Goal: Transaction & Acquisition: Purchase product/service

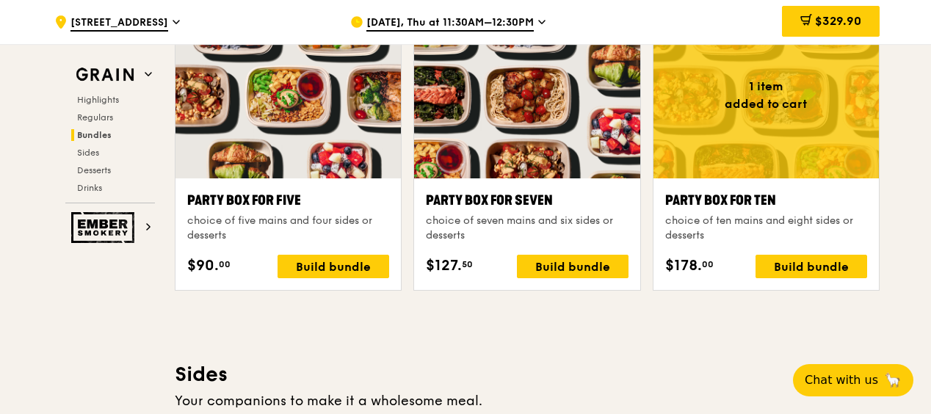
click at [817, 21] on span "$329.90" at bounding box center [838, 21] width 46 height 14
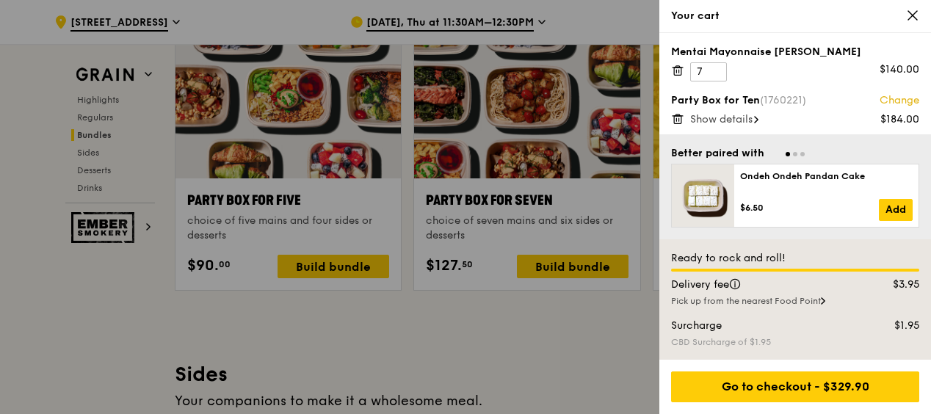
click at [740, 117] on span "Show details" at bounding box center [721, 119] width 62 height 12
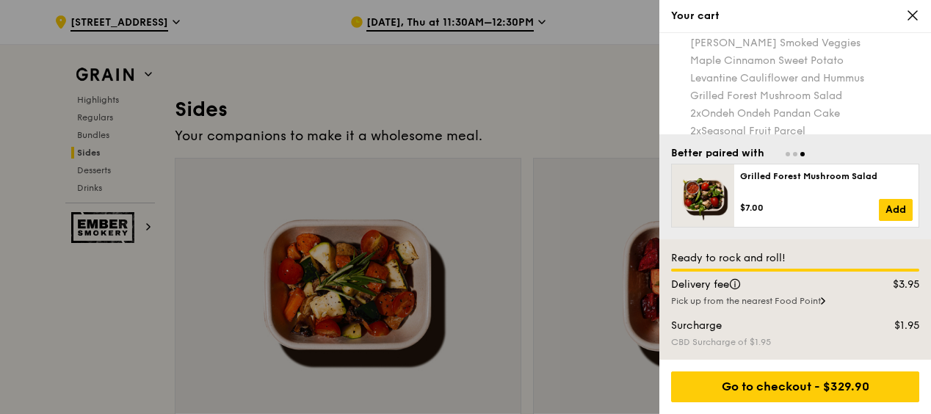
scroll to position [3336, 0]
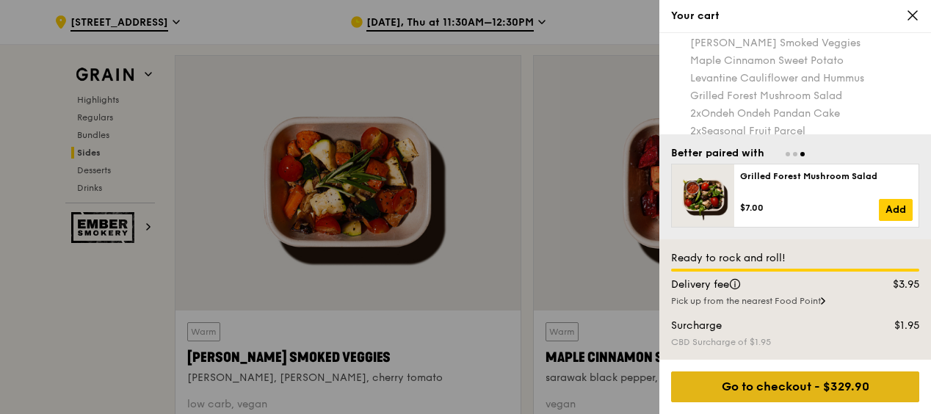
click at [809, 387] on div "Go to checkout - $329.90" at bounding box center [795, 386] width 248 height 31
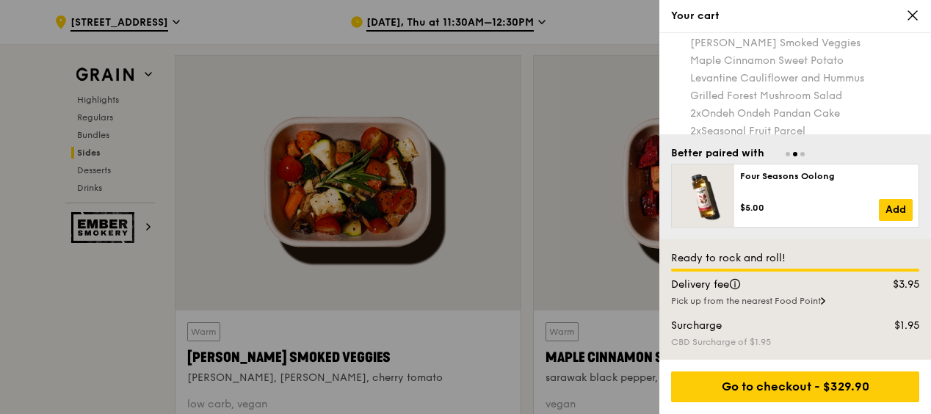
click at [821, 359] on div "Ready to rock and roll! Delivery fee $3.95 Pick up from the nearest [GEOGRAPHIC…" at bounding box center [795, 299] width 272 height 120
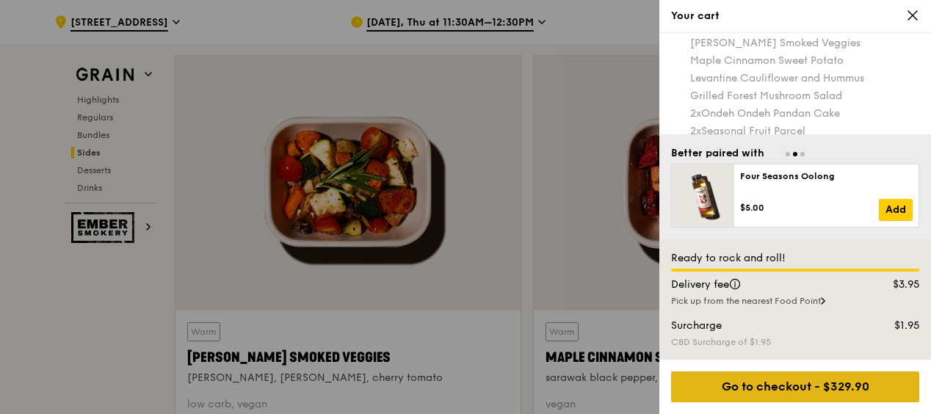
click at [802, 382] on div "Go to checkout - $329.90" at bounding box center [795, 386] width 248 height 31
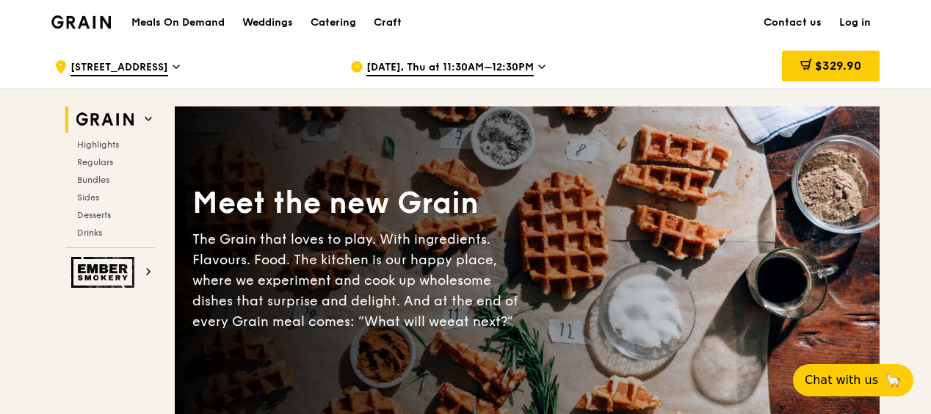
click at [848, 65] on span "$329.90" at bounding box center [838, 66] width 46 height 14
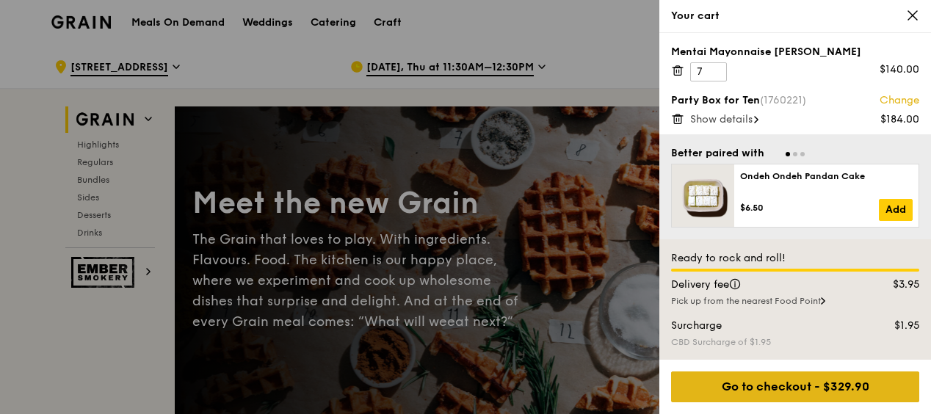
click at [747, 390] on div "Go to checkout - $329.90" at bounding box center [795, 386] width 248 height 31
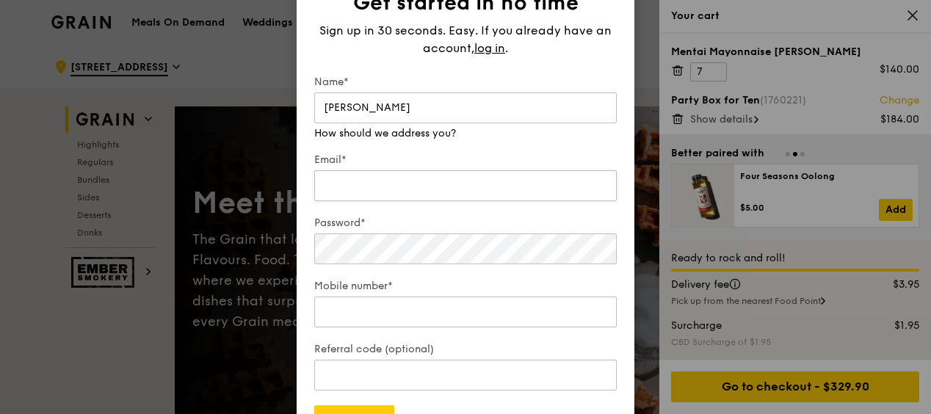
type input "[PERSON_NAME]"
click at [414, 173] on input "Email*" at bounding box center [465, 185] width 302 height 31
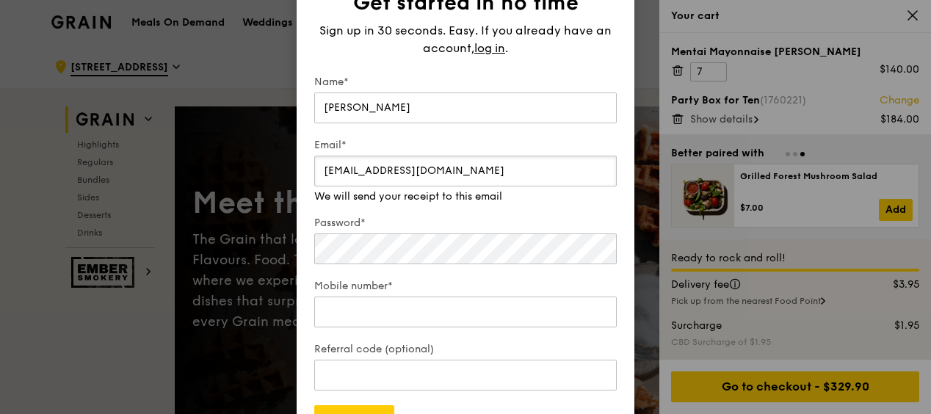
drag, startPoint x: 443, startPoint y: 175, endPoint x: 282, endPoint y: 170, distance: 161.6
click at [282, 170] on div "Get started in no time Sign up in 30 seconds. Easy. If you already have an acco…" at bounding box center [465, 207] width 931 height 414
type input "sispacelin@gmail.com"
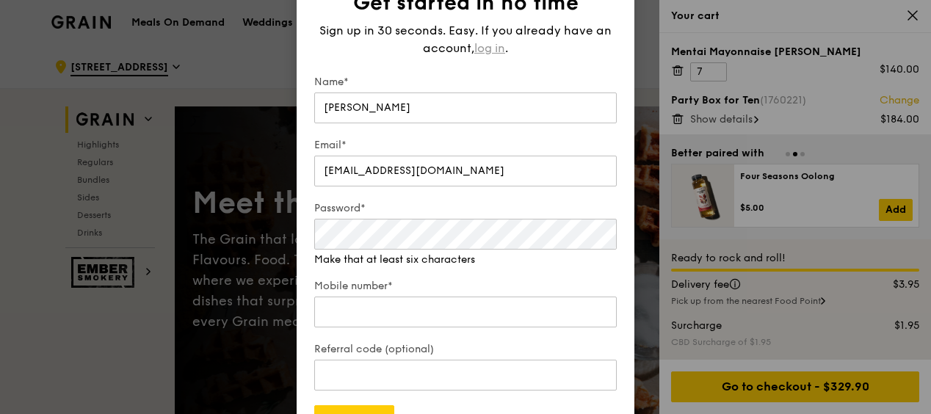
click at [491, 54] on span "log in" at bounding box center [489, 49] width 31 height 18
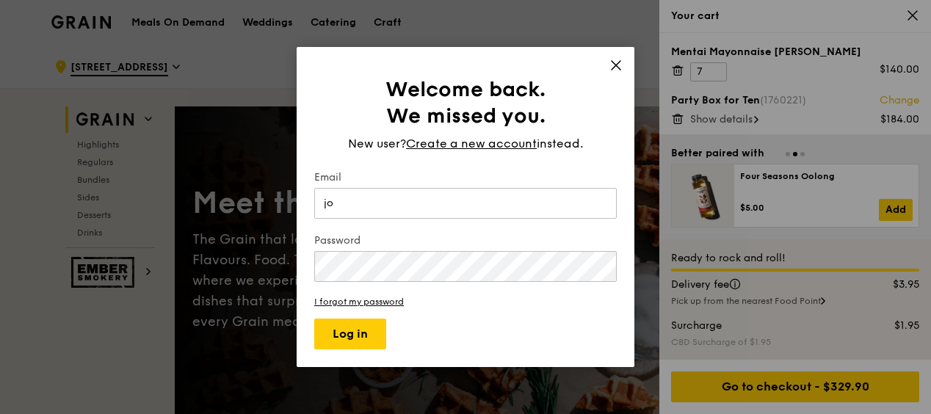
type input "j"
type input "[EMAIL_ADDRESS][DOMAIN_NAME]"
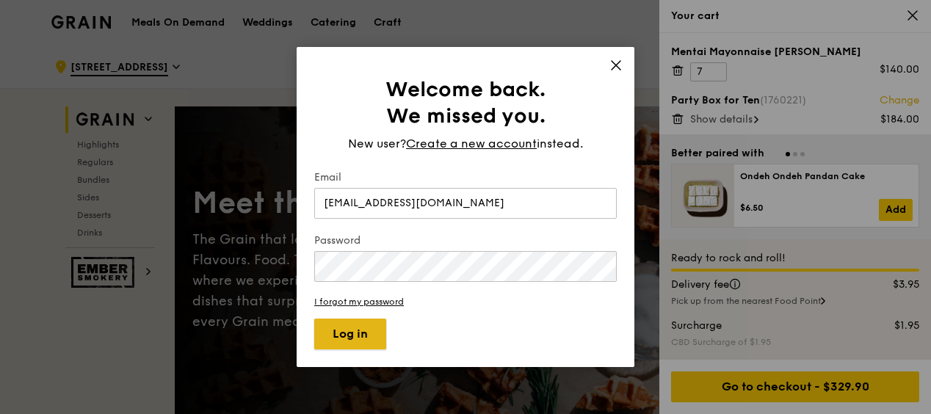
click at [363, 326] on button "Log in" at bounding box center [350, 334] width 72 height 31
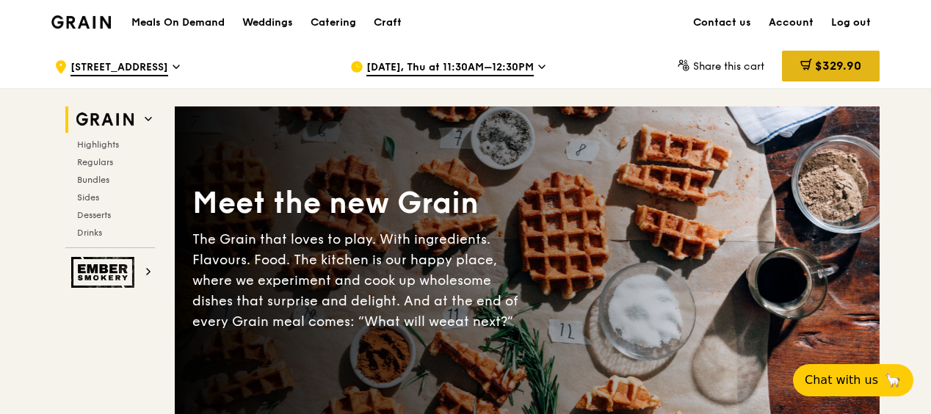
click at [825, 62] on span "$329.90" at bounding box center [838, 66] width 46 height 14
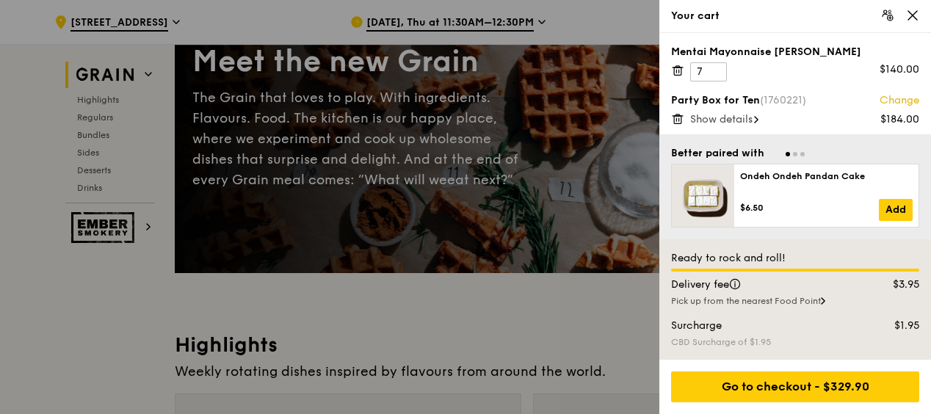
scroll to position [147, 0]
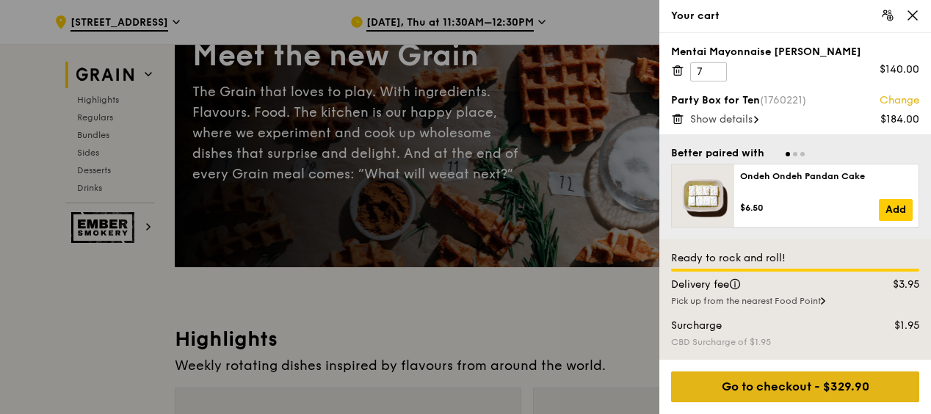
click at [802, 386] on div "Go to checkout - $329.90" at bounding box center [795, 386] width 248 height 31
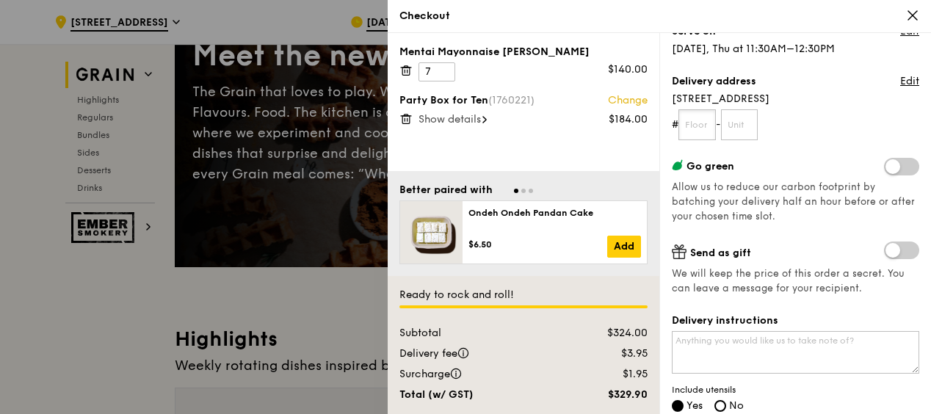
click at [696, 128] on input "text" at bounding box center [696, 124] width 37 height 31
type input "01"
click at [749, 121] on input "text" at bounding box center [739, 124] width 37 height 31
type input "01"
click at [816, 127] on form "# 01 - 01" at bounding box center [795, 124] width 247 height 31
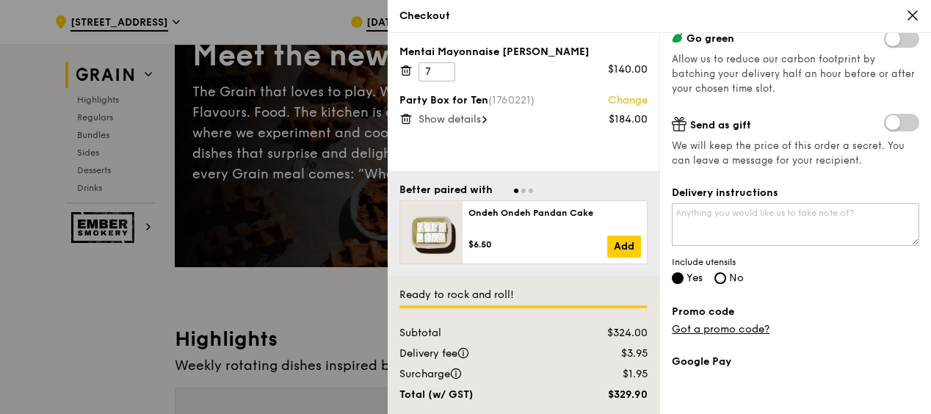
scroll to position [294, 0]
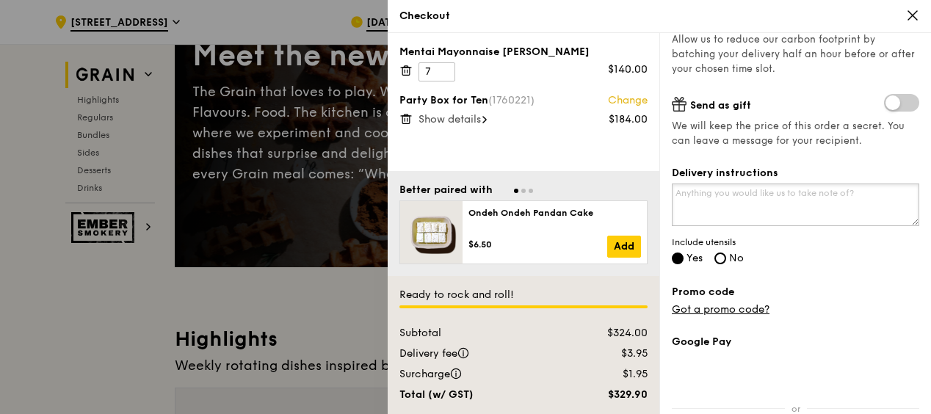
click at [769, 191] on textarea "Delivery instructions" at bounding box center [795, 205] width 247 height 43
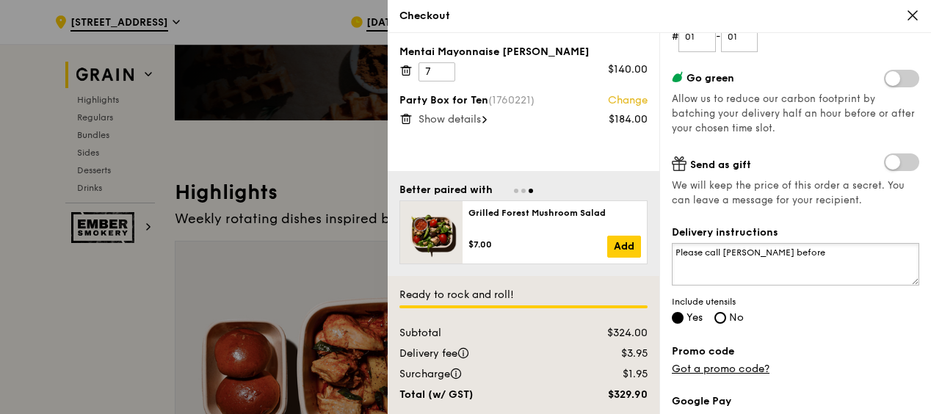
scroll to position [210, 0]
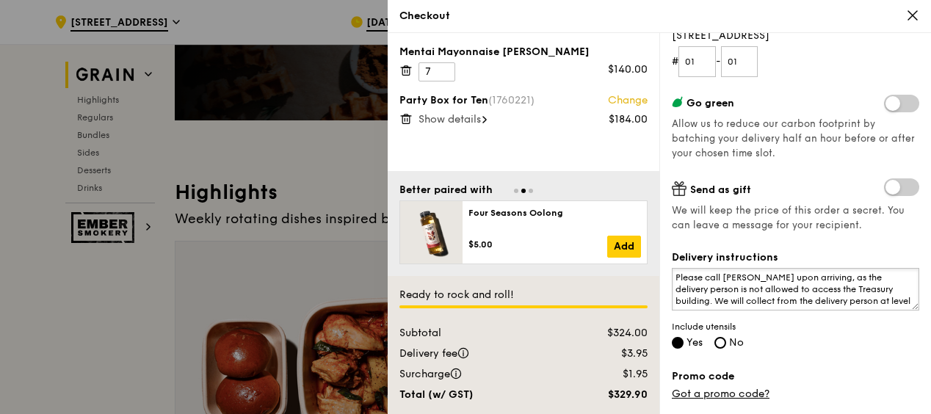
drag, startPoint x: 824, startPoint y: 303, endPoint x: 868, endPoint y: 302, distance: 44.8
click at [868, 302] on textarea "Please call Si Lin upon arriving, as the delivery person is not allowed to acce…" at bounding box center [795, 289] width 247 height 43
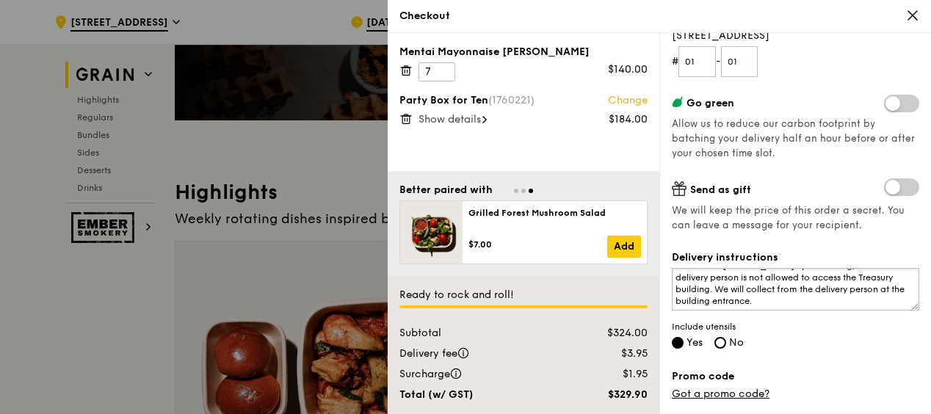
scroll to position [0, 0]
click at [750, 276] on textarea "Please call Si Lin upon arriving, as the delivery person is not allowed to acce…" at bounding box center [795, 289] width 247 height 43
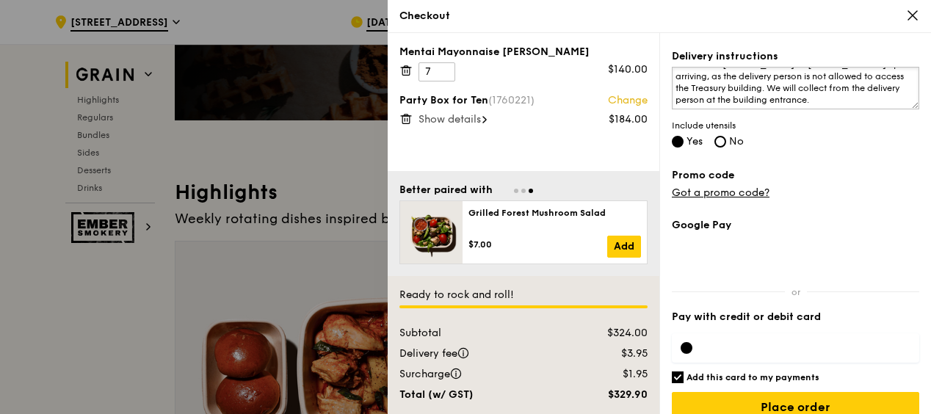
scroll to position [431, 0]
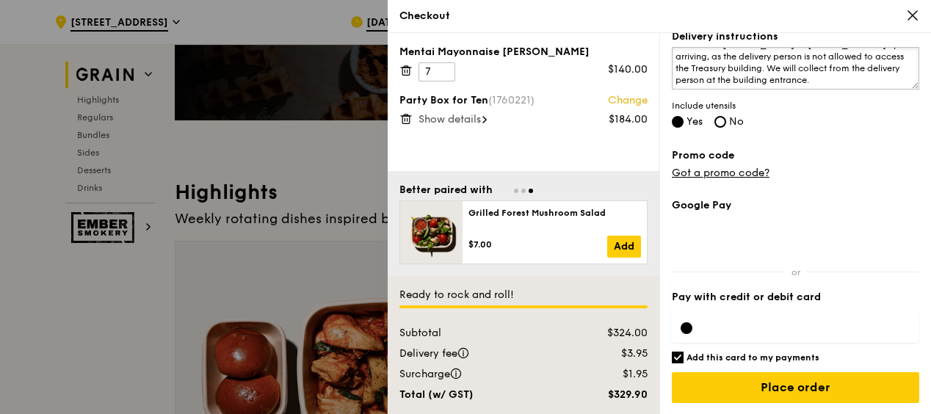
type textarea "Please call Si Lin at 91768032 upon arriving, as the delivery person is not all…"
click at [742, 352] on h6 "Add this card to my payments" at bounding box center [752, 358] width 133 height 12
click at [683, 352] on input "Add this card to my payments" at bounding box center [678, 358] width 12 height 12
checkbox input "false"
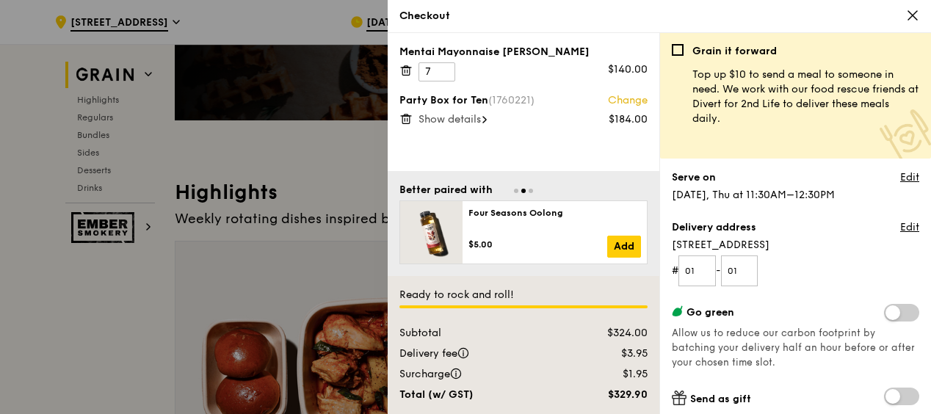
scroll to position [0, 0]
click at [476, 120] on span "Show details" at bounding box center [449, 119] width 62 height 12
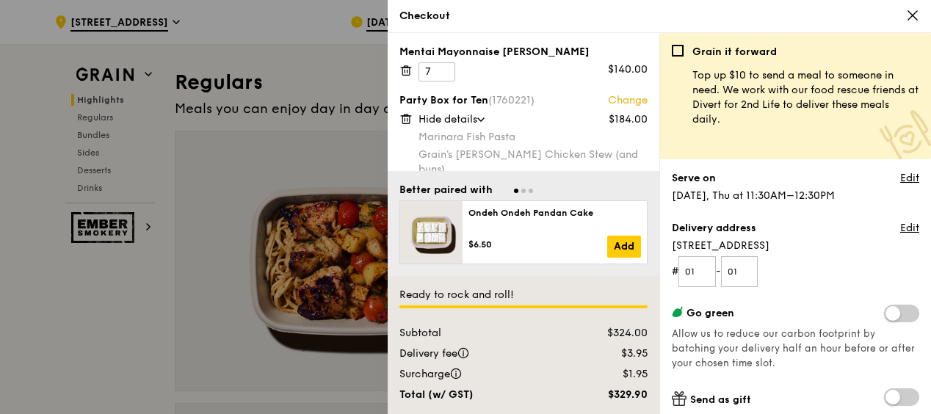
click at [916, 12] on icon at bounding box center [912, 15] width 13 height 13
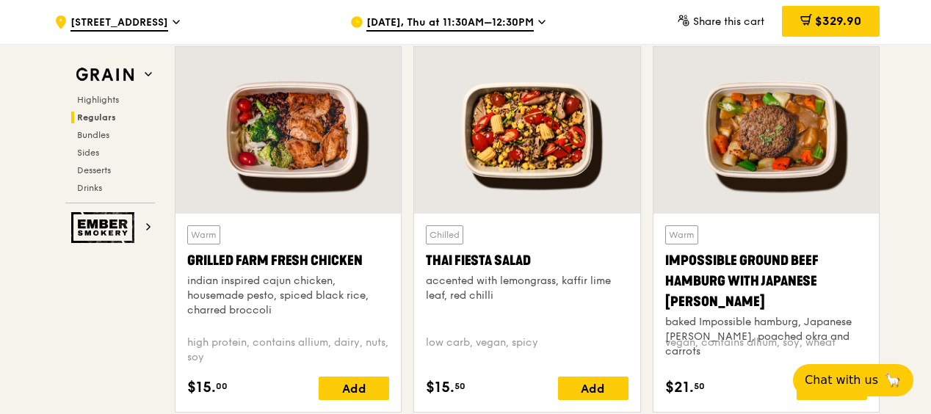
scroll to position [1249, 0]
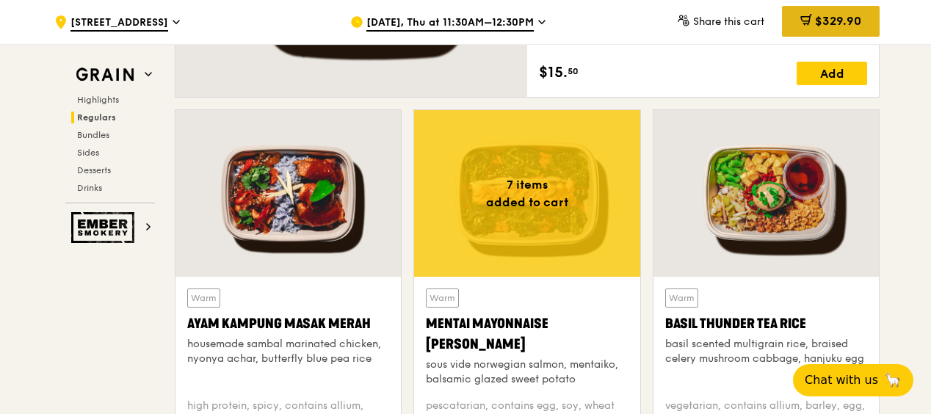
click at [811, 16] on div "$329.90" at bounding box center [831, 21] width 98 height 31
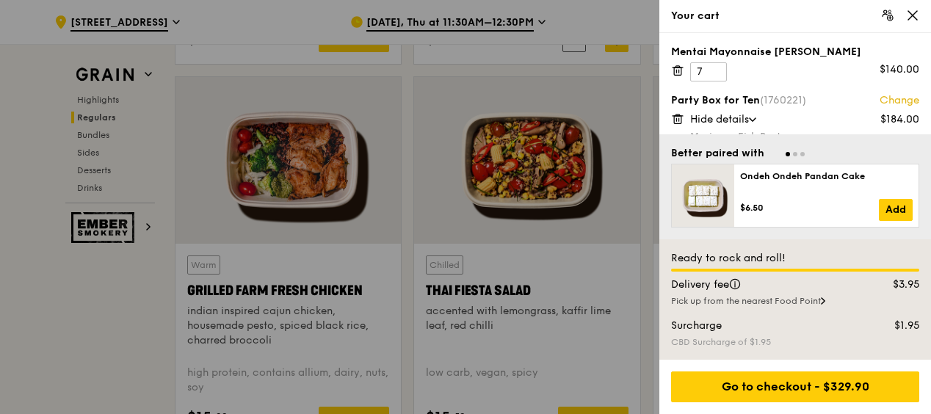
scroll to position [1690, 0]
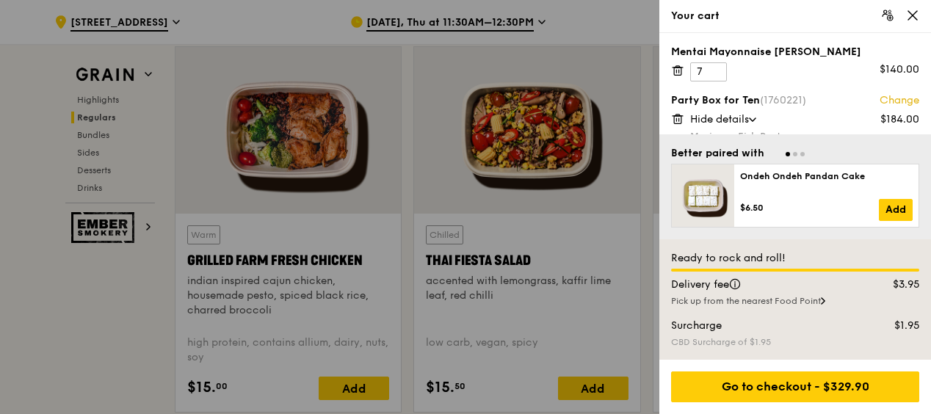
click at [170, 120] on div at bounding box center [465, 207] width 931 height 414
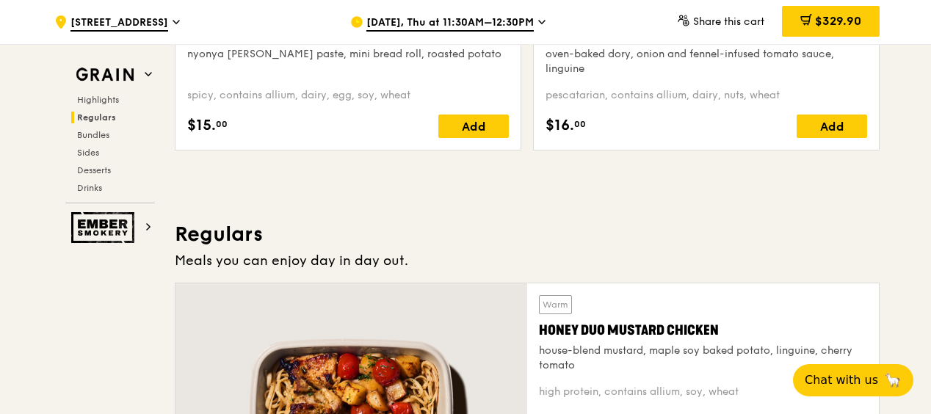
scroll to position [735, 0]
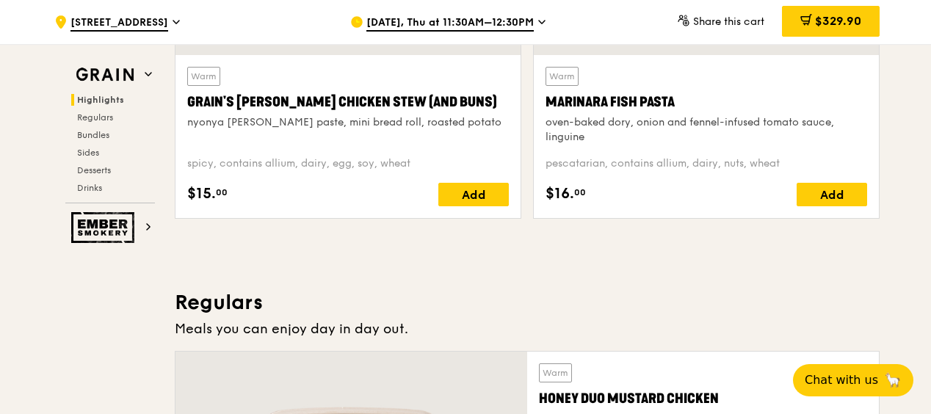
click at [705, 21] on span "Share this cart" at bounding box center [728, 21] width 71 height 12
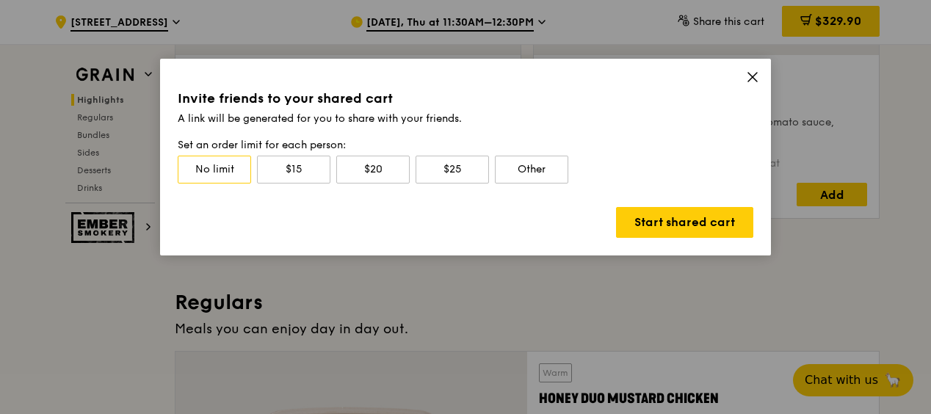
click at [748, 77] on icon at bounding box center [752, 76] width 13 height 13
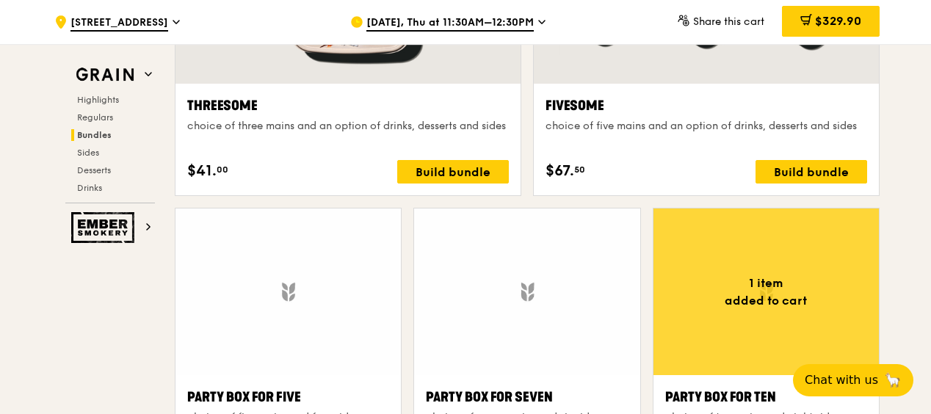
scroll to position [2792, 0]
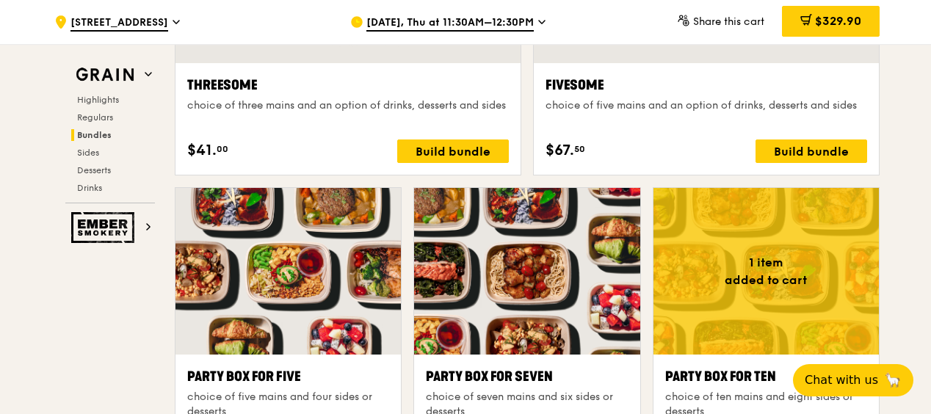
drag, startPoint x: 929, startPoint y: 186, endPoint x: 932, endPoint y: 323, distance: 136.6
click at [929, 316] on div ".cls-1 { fill: none; stroke: #fff; stroke-linecap: round; stroke-linejoin: roun…" at bounding box center [465, 351] width 931 height 6199
click at [878, 106] on div "Fivesome choice of five mains and an option of drinks, desserts and sides $67. …" at bounding box center [706, 119] width 345 height 112
drag, startPoint x: 929, startPoint y: 192, endPoint x: 910, endPoint y: 211, distance: 26.5
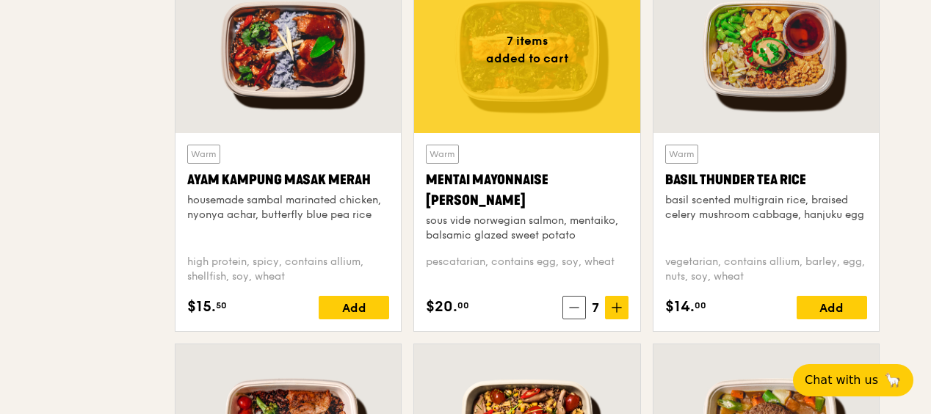
scroll to position [0, 0]
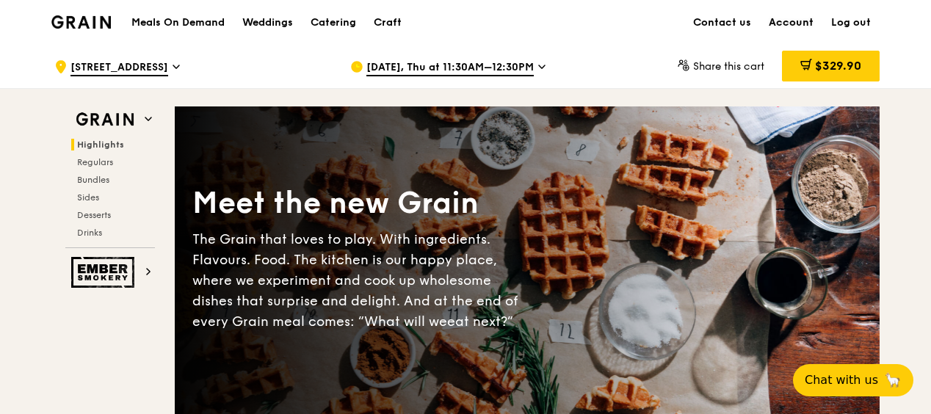
click at [804, 22] on link "Account" at bounding box center [791, 23] width 62 height 44
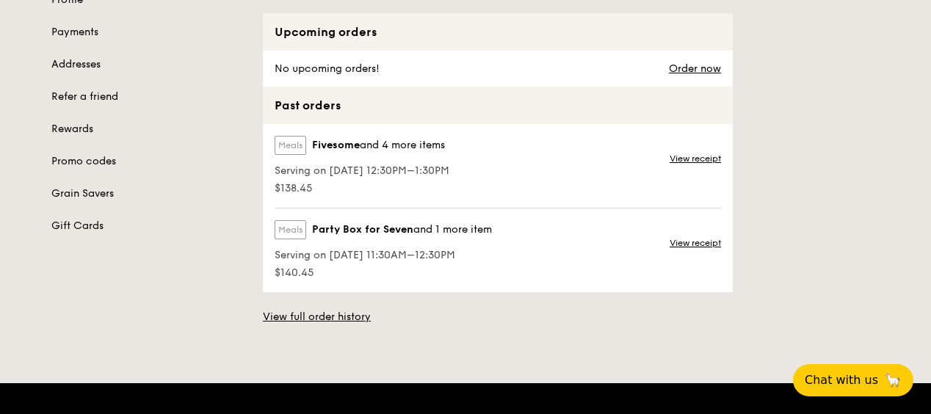
scroll to position [220, 0]
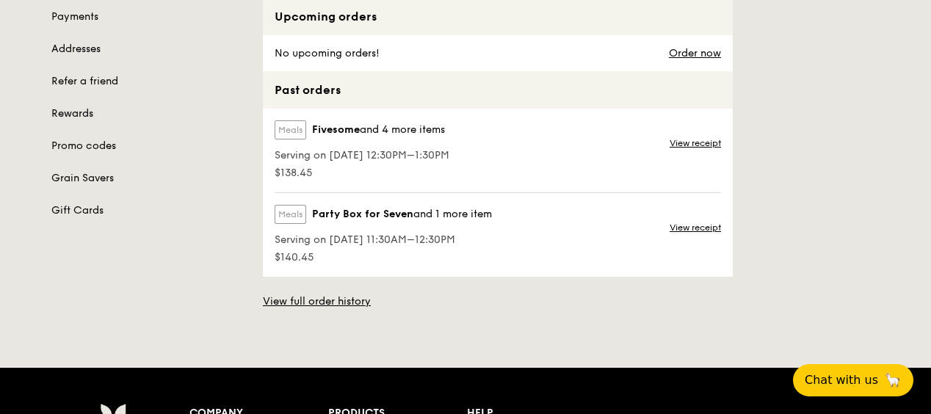
click at [64, 112] on link "Rewards" at bounding box center [148, 113] width 194 height 15
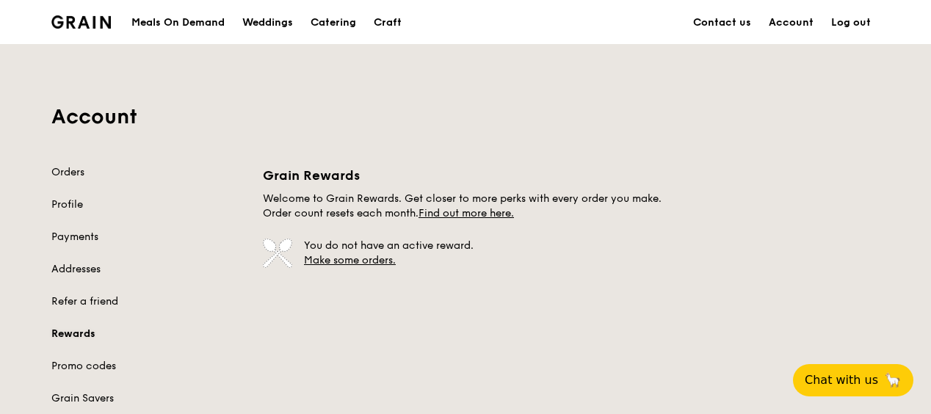
scroll to position [147, 0]
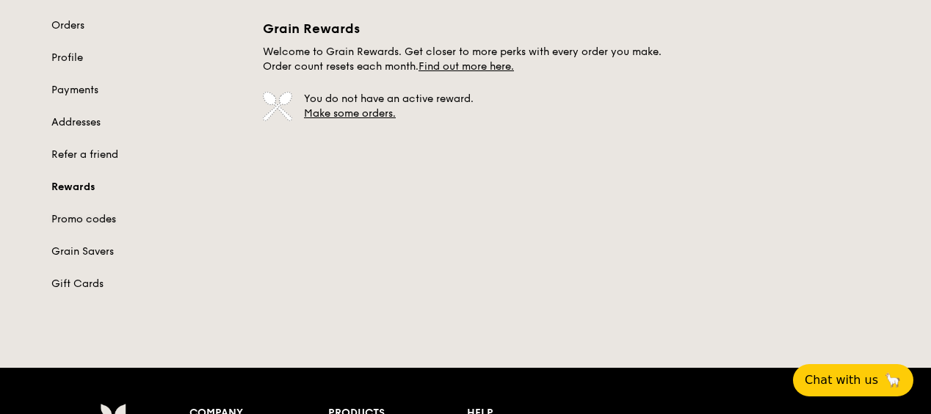
click at [87, 217] on link "Promo codes" at bounding box center [148, 219] width 194 height 15
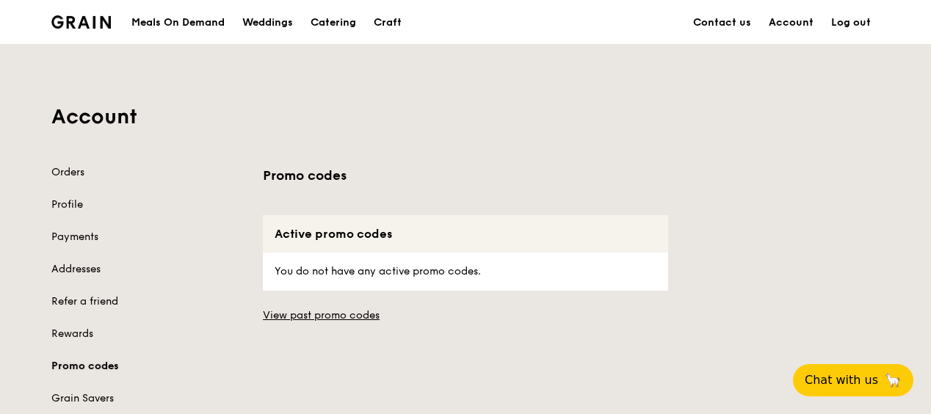
scroll to position [73, 0]
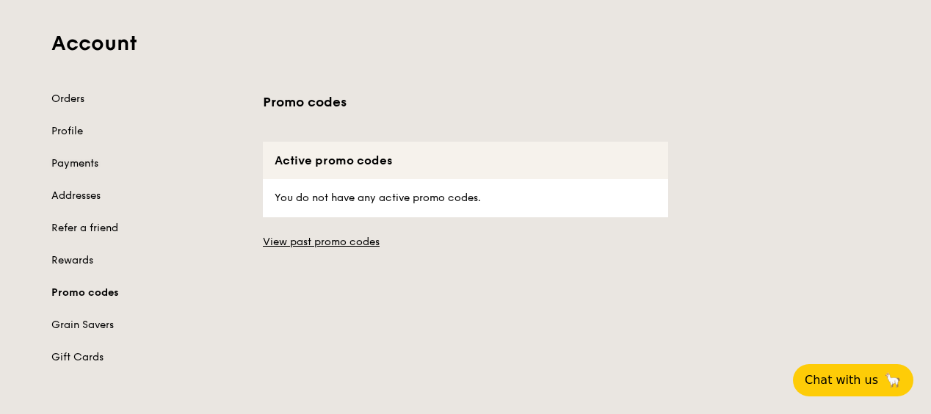
click at [78, 160] on link "Payments" at bounding box center [148, 163] width 194 height 15
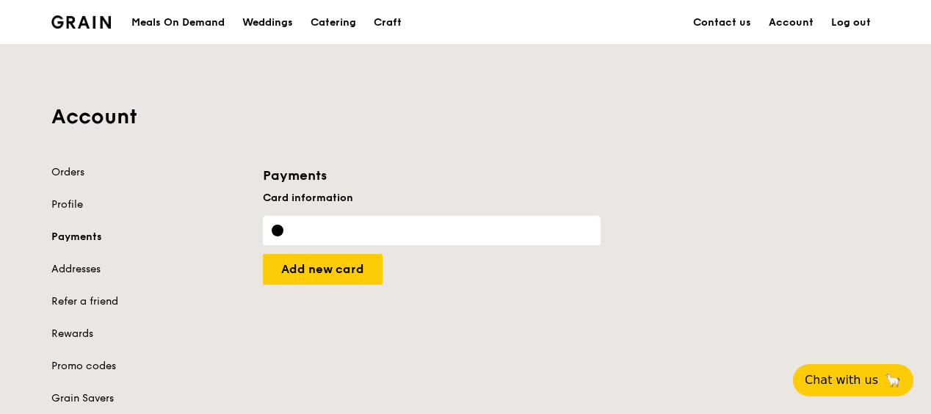
click at [375, 222] on div at bounding box center [432, 230] width 338 height 29
click at [796, 23] on link "Account" at bounding box center [791, 23] width 62 height 44
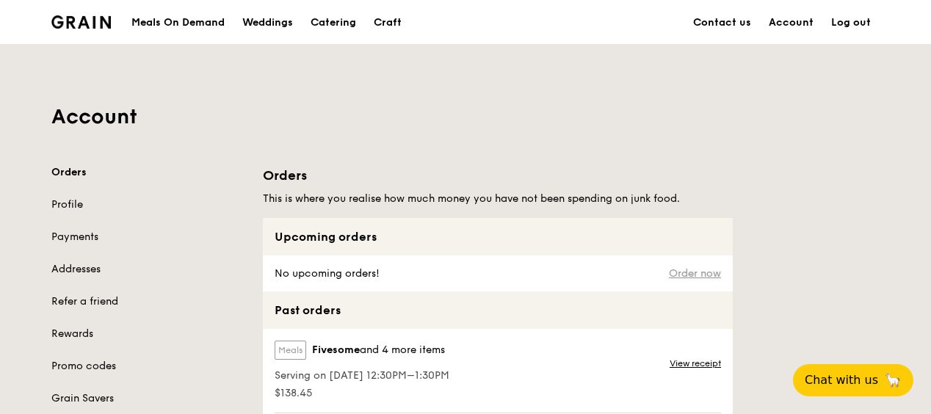
click at [697, 272] on link "Order now" at bounding box center [695, 274] width 52 height 12
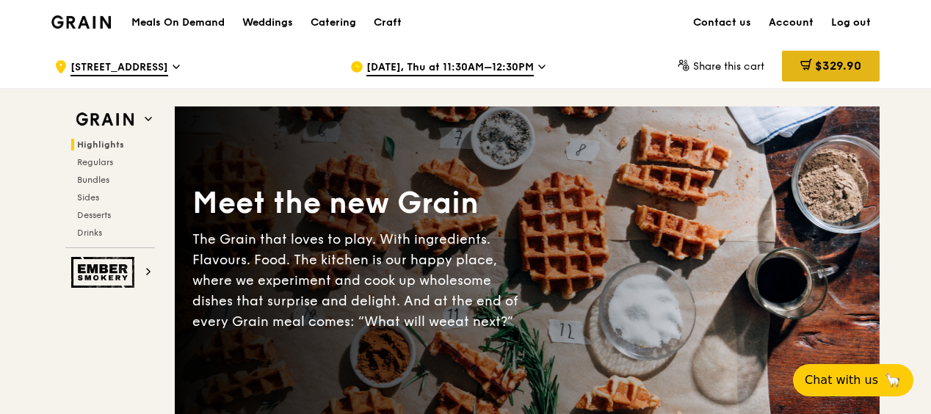
click at [843, 68] on span "$329.90" at bounding box center [838, 66] width 46 height 14
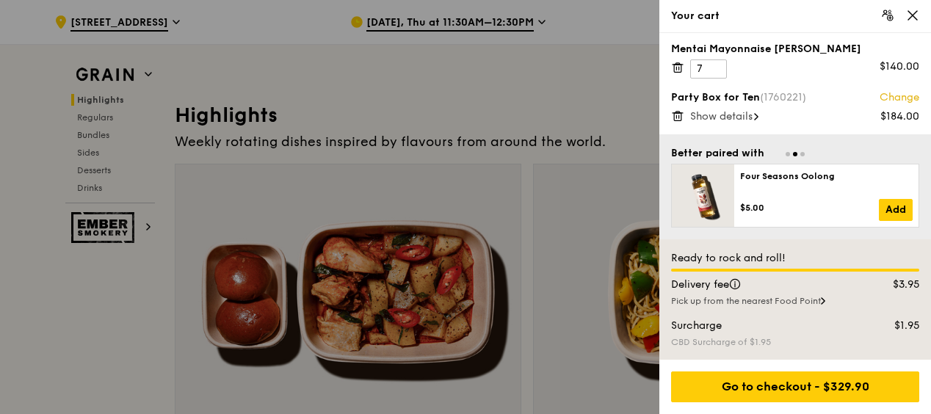
scroll to position [735, 0]
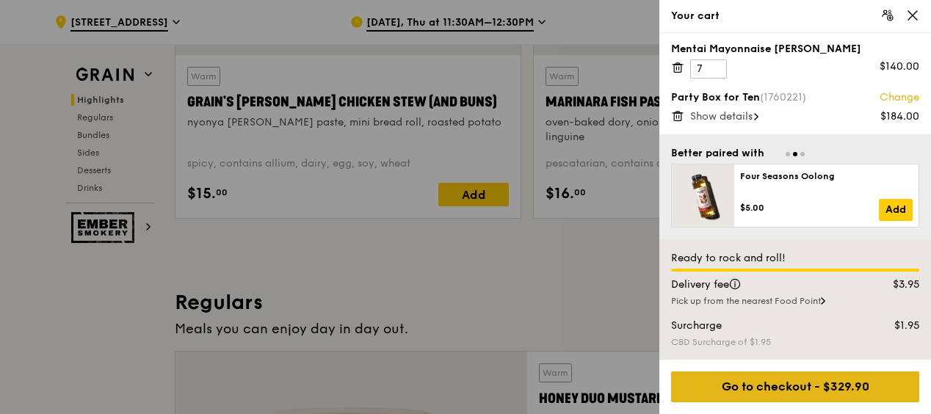
click at [818, 380] on div "Go to checkout - $329.90" at bounding box center [795, 386] width 248 height 31
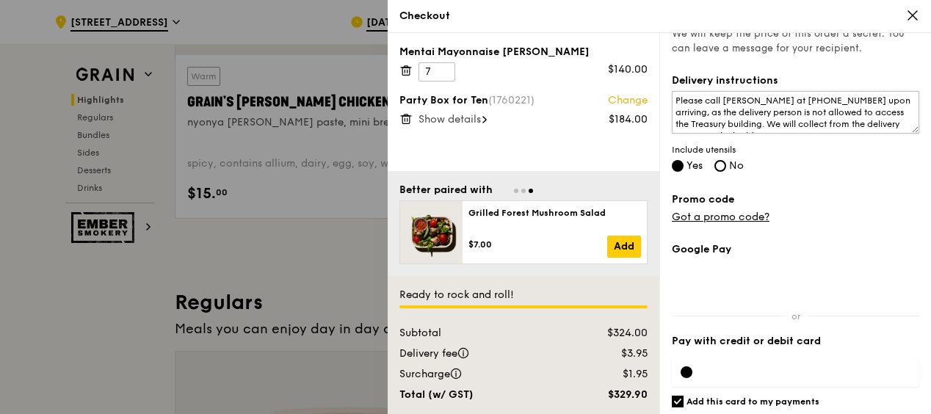
scroll to position [431, 0]
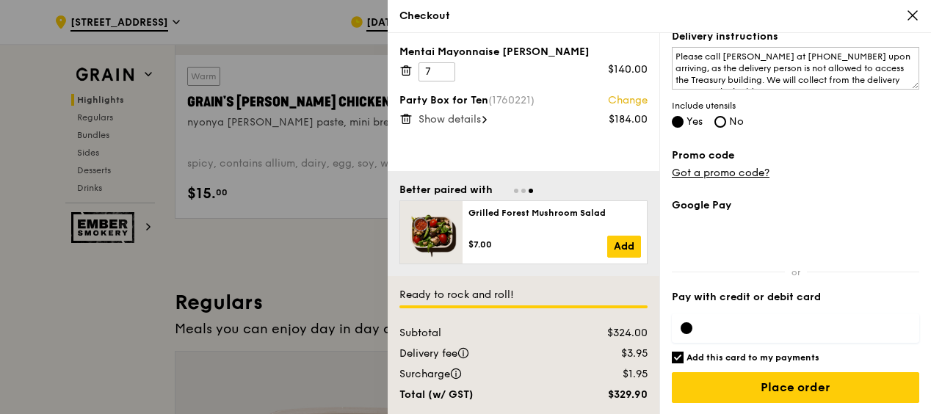
click at [755, 318] on div at bounding box center [795, 327] width 247 height 29
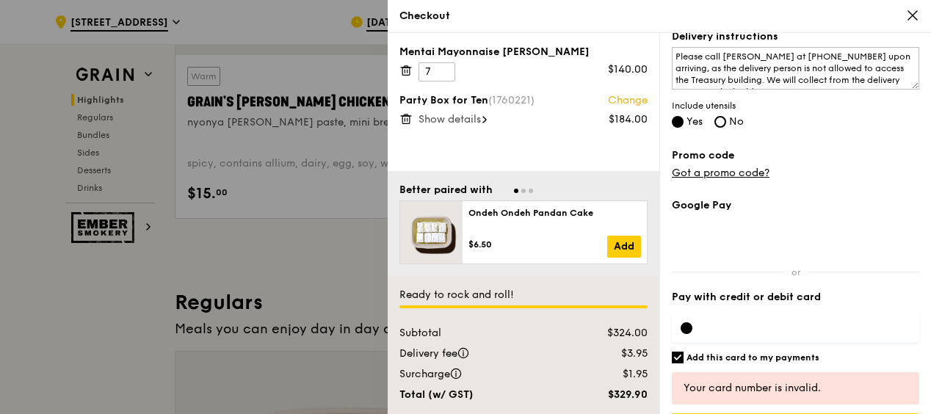
scroll to position [472, 0]
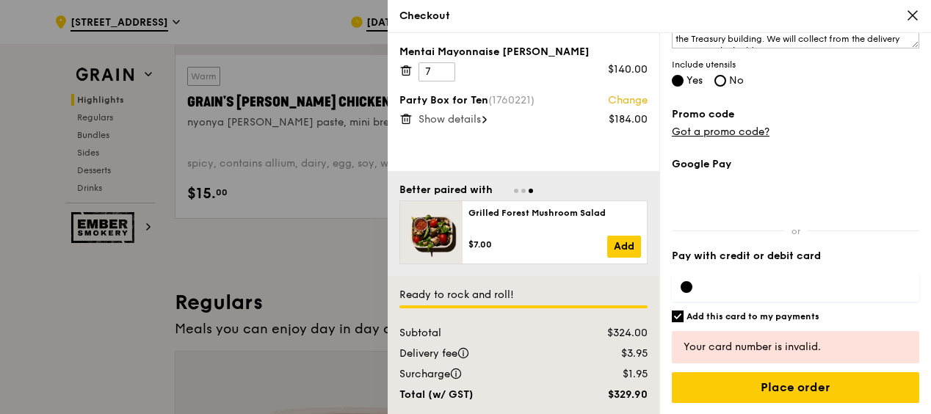
click at [818, 272] on div at bounding box center [795, 287] width 247 height 47
click at [818, 272] on div at bounding box center [795, 286] width 247 height 29
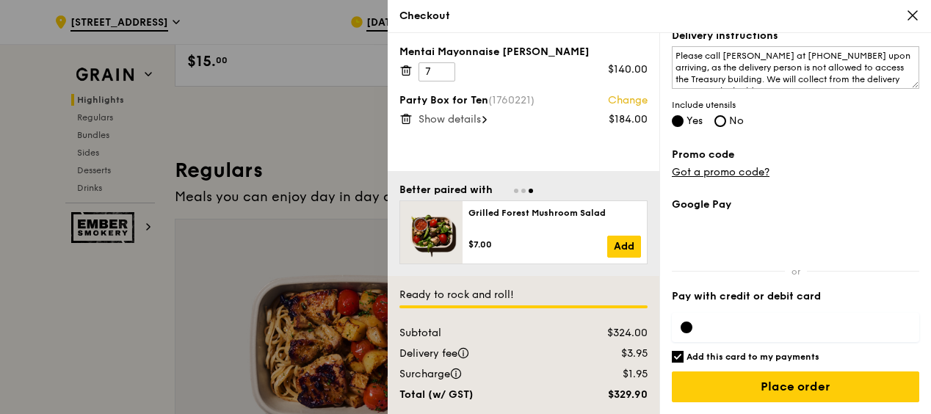
scroll to position [882, 0]
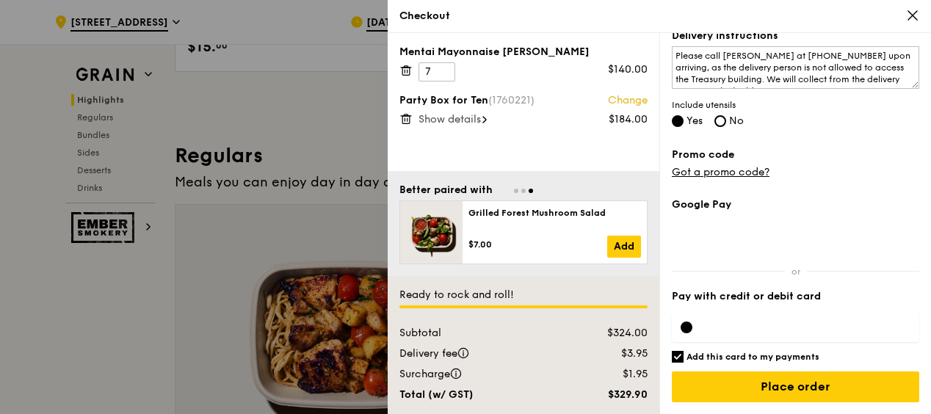
drag, startPoint x: 861, startPoint y: 300, endPoint x: 861, endPoint y: 313, distance: 13.2
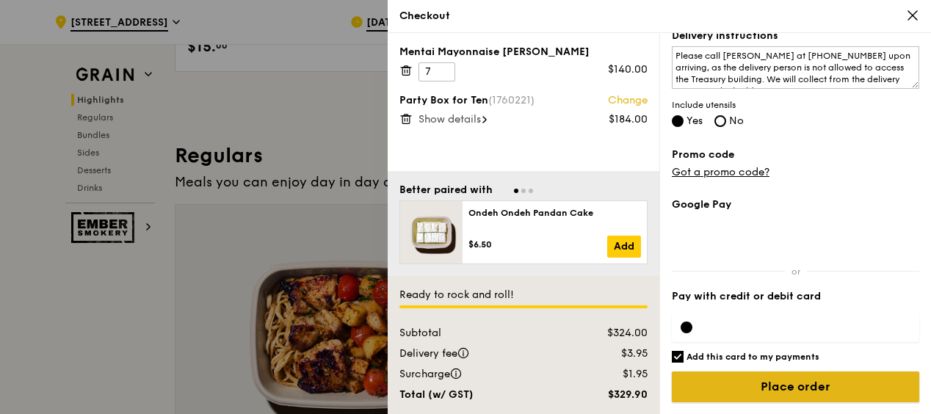
click at [816, 387] on input "Place order" at bounding box center [795, 386] width 247 height 31
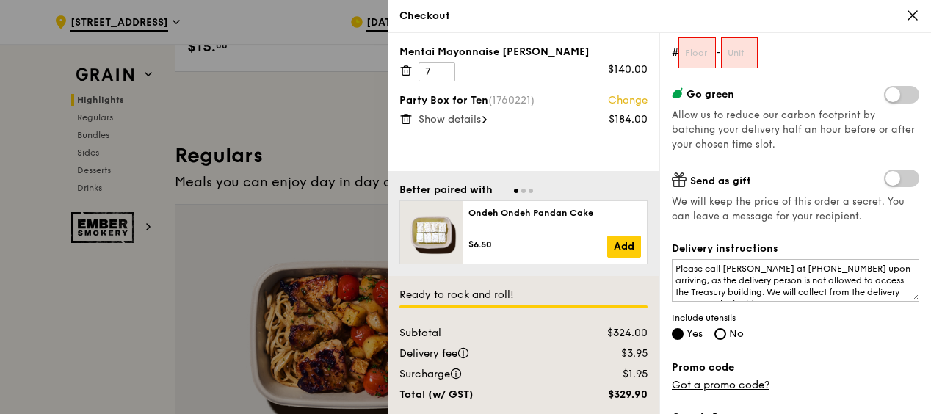
scroll to position [217, 0]
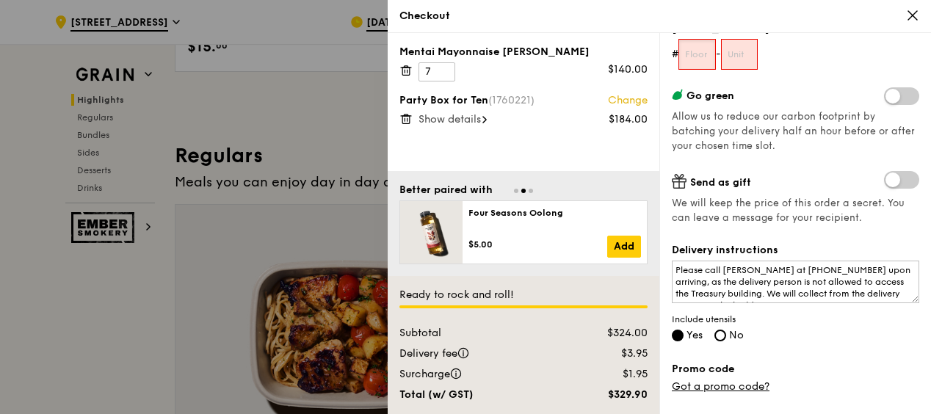
click at [697, 56] on input "text" at bounding box center [696, 54] width 37 height 31
type input "01"
click at [741, 57] on input "text" at bounding box center [739, 54] width 37 height 31
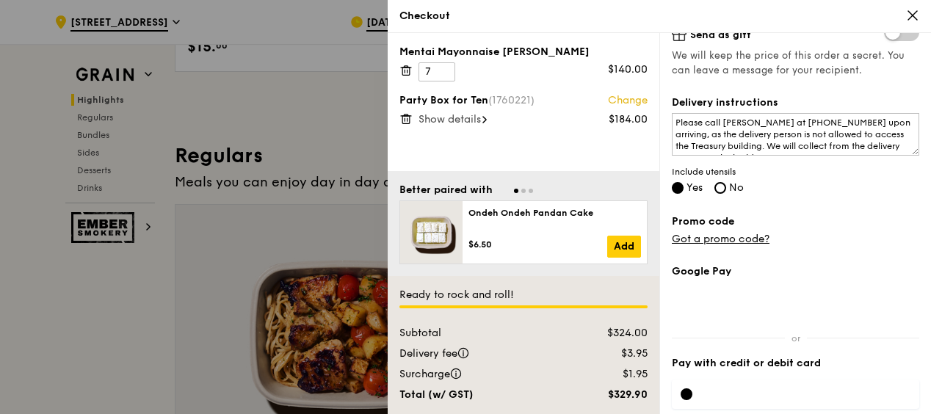
scroll to position [431, 0]
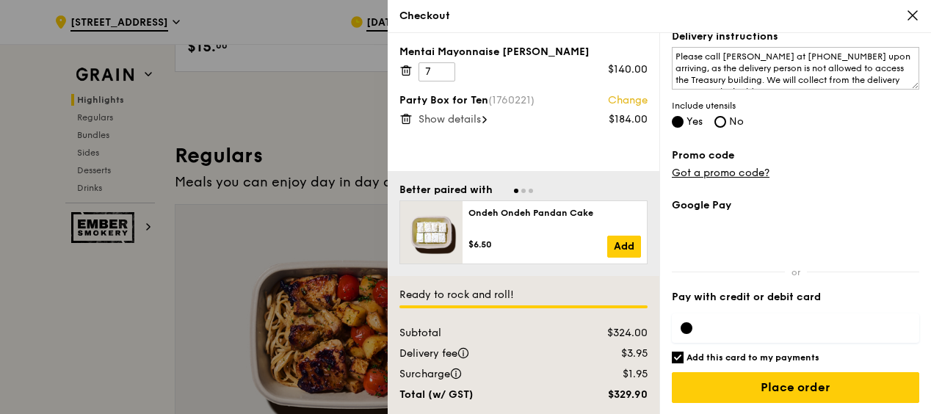
type input "01"
click at [677, 356] on input "Add this card to my payments" at bounding box center [678, 358] width 12 height 12
checkbox input "false"
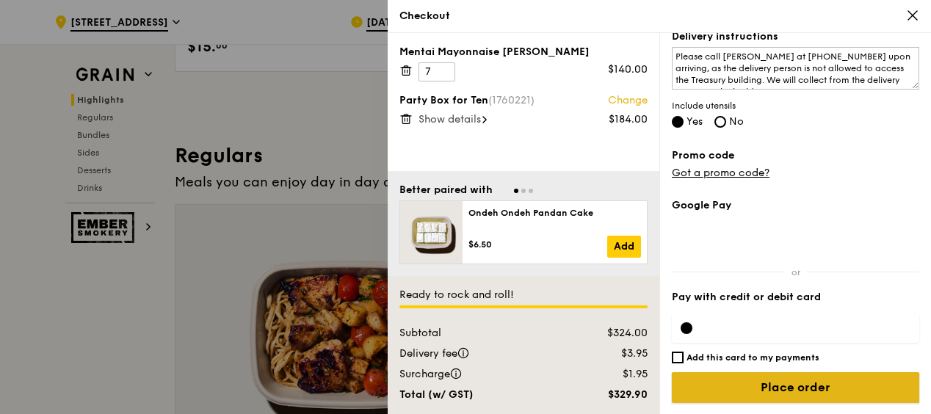
click at [781, 380] on input "Place order" at bounding box center [795, 387] width 247 height 31
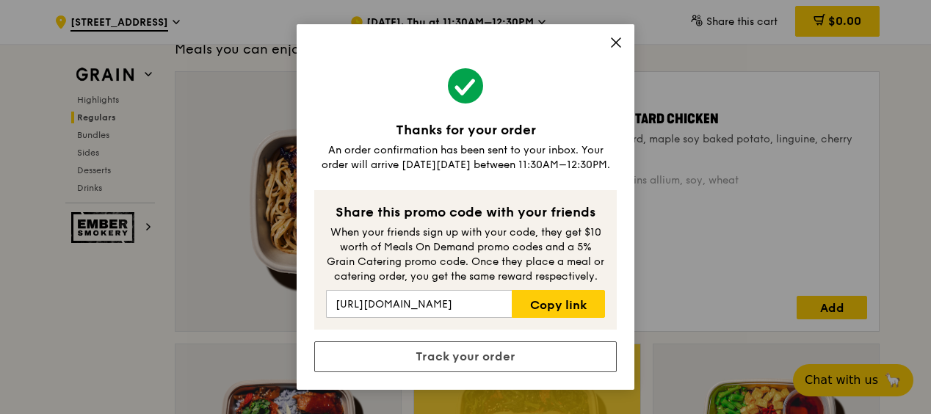
scroll to position [1028, 0]
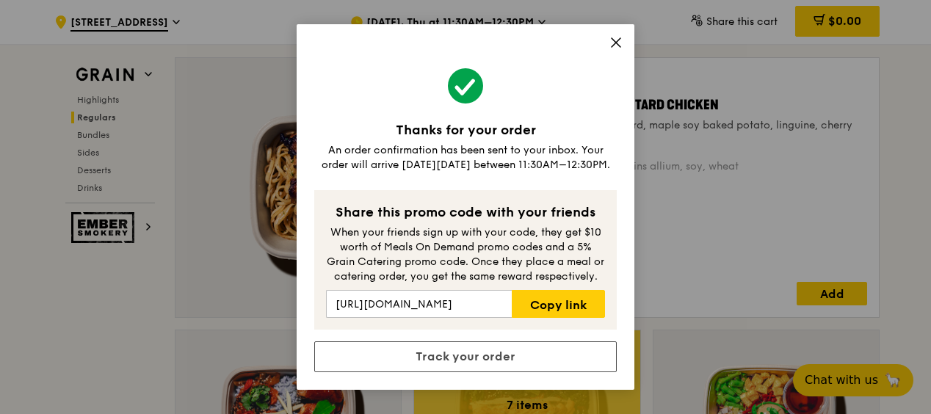
click at [617, 37] on icon at bounding box center [615, 42] width 13 height 13
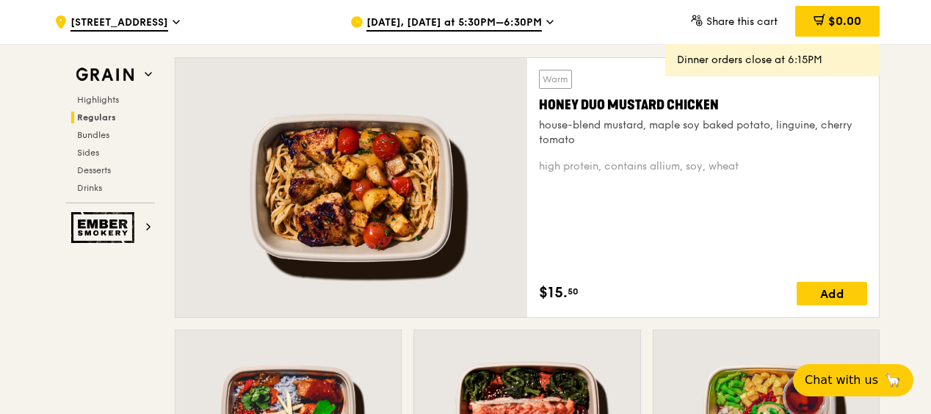
click at [104, 20] on span "[STREET_ADDRESS]" at bounding box center [119, 23] width 98 height 16
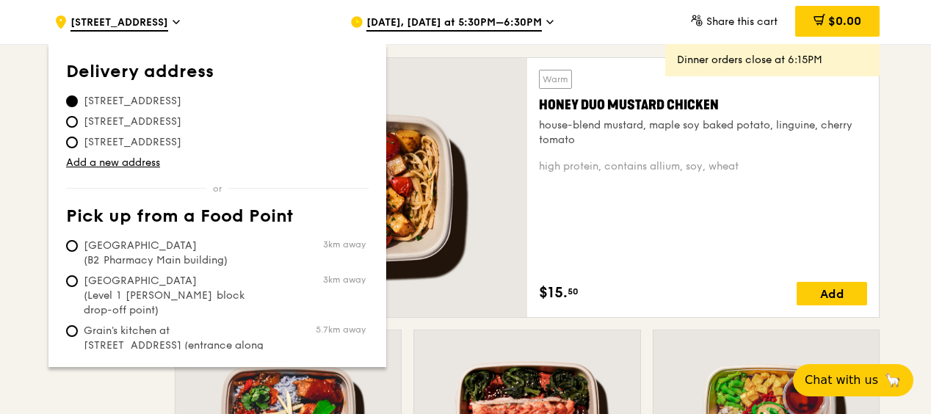
click at [618, 21] on div "Sep 9, Today at 5:30PM–6:30PM" at bounding box center [486, 22] width 272 height 44
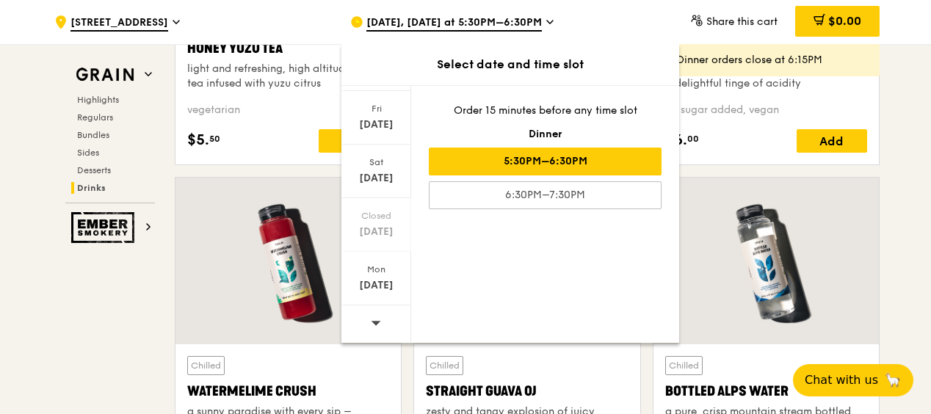
scroll to position [6322, 0]
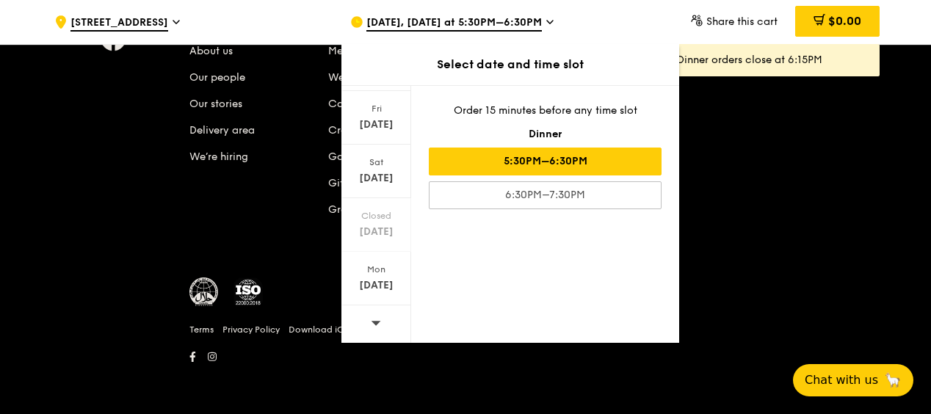
click at [92, 201] on div "Company About us Our people Our stories Delivery area We’re hiring Products Mea…" at bounding box center [466, 197] width 846 height 364
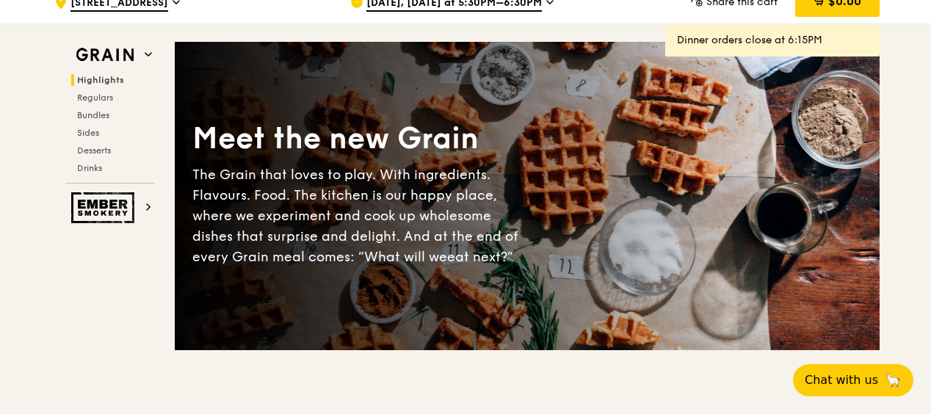
scroll to position [0, 0]
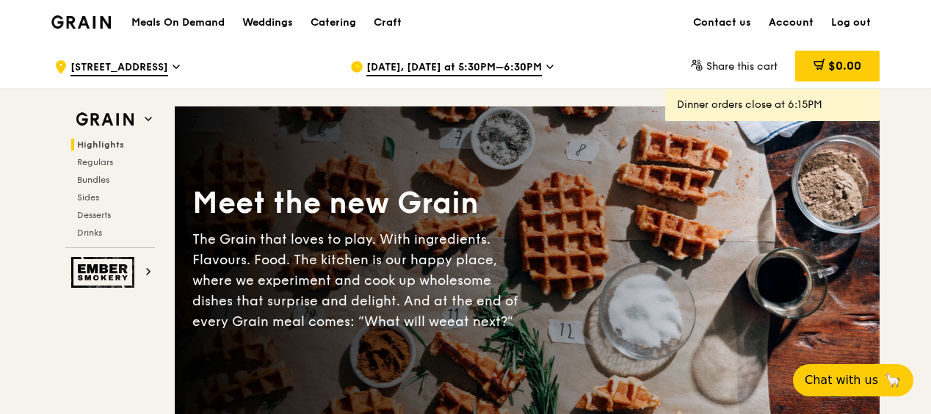
click at [799, 20] on link "Account" at bounding box center [791, 23] width 62 height 44
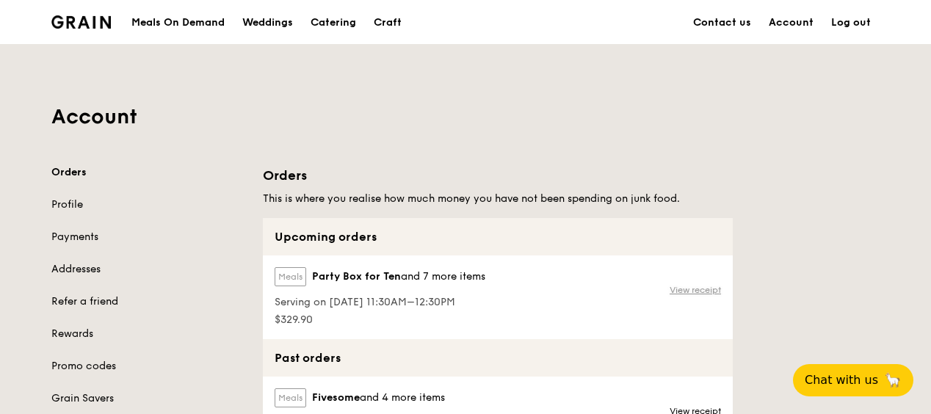
click at [680, 290] on link "View receipt" at bounding box center [694, 290] width 51 height 12
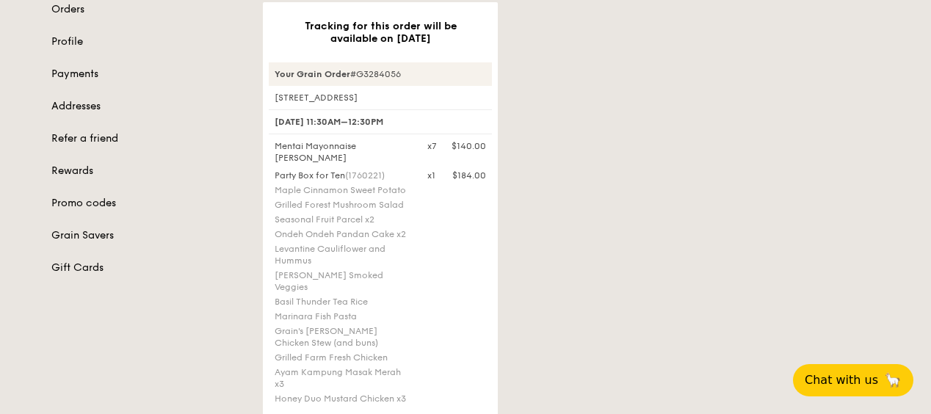
scroll to position [147, 0]
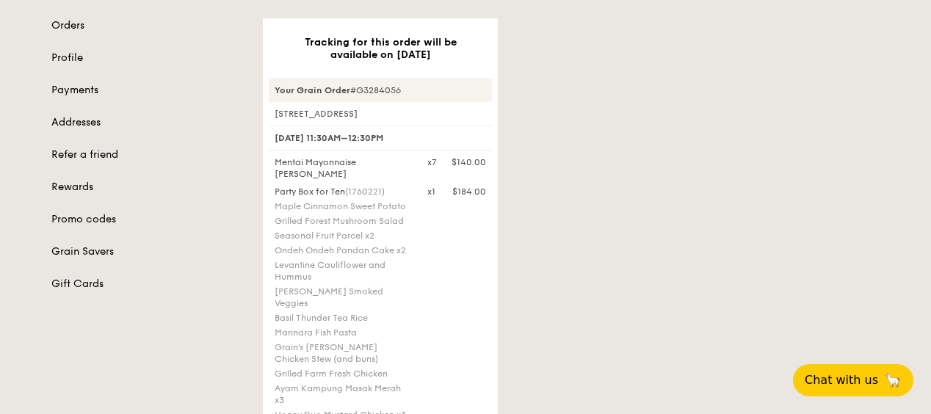
click at [860, 193] on div "Tracking for this order will be available on Sep 11 Your Grain Order #G3284056 …" at bounding box center [571, 362] width 634 height 689
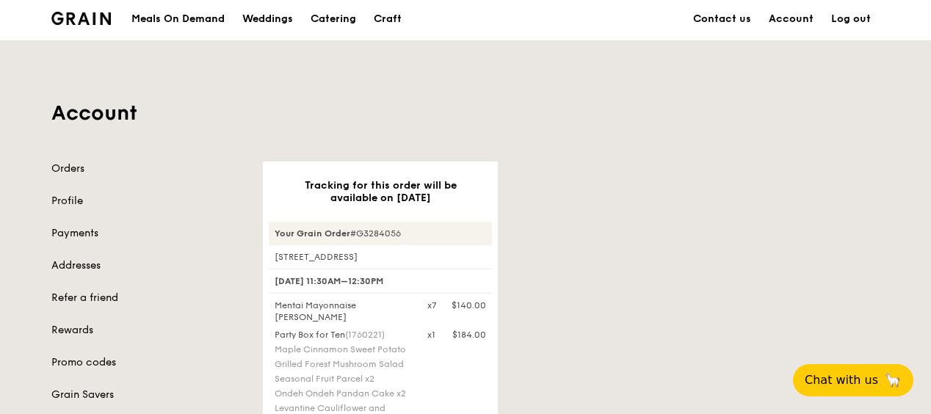
scroll to position [0, 0]
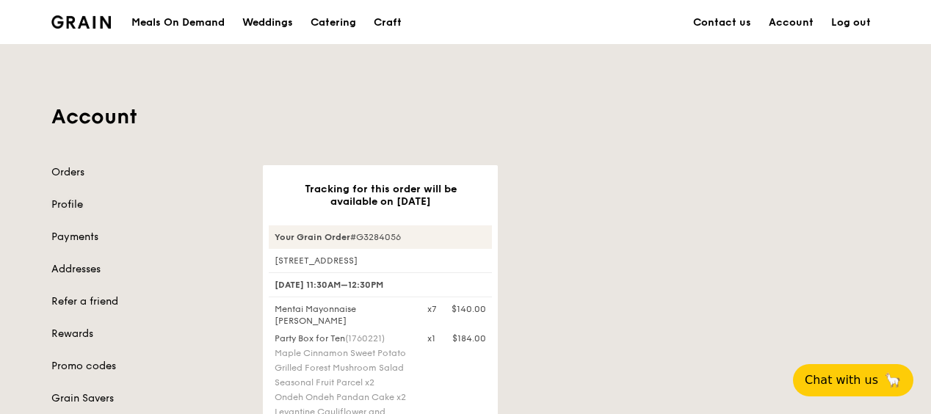
click at [69, 201] on link "Profile" at bounding box center [148, 204] width 194 height 15
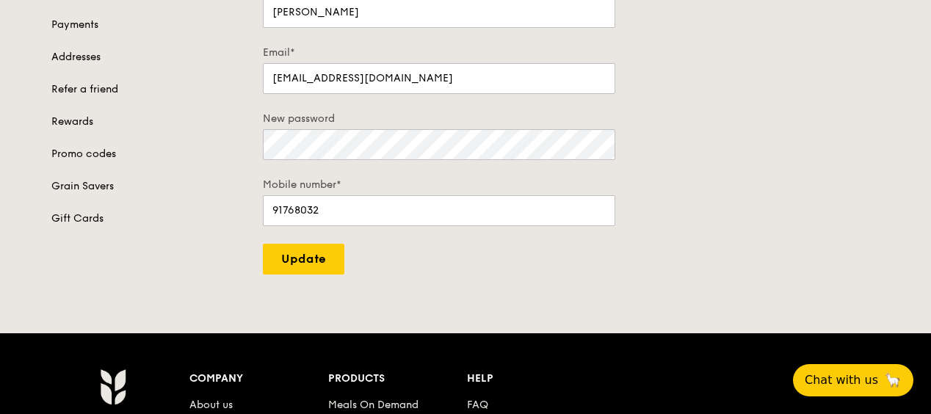
scroll to position [73, 0]
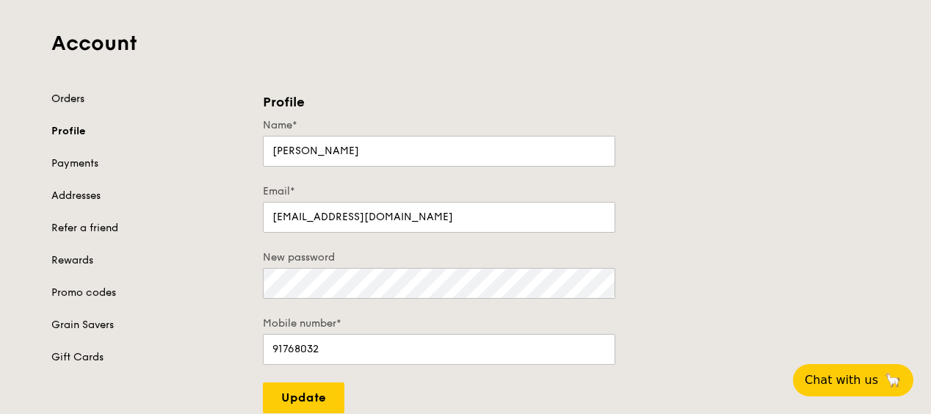
click at [74, 101] on link "Orders" at bounding box center [148, 99] width 194 height 15
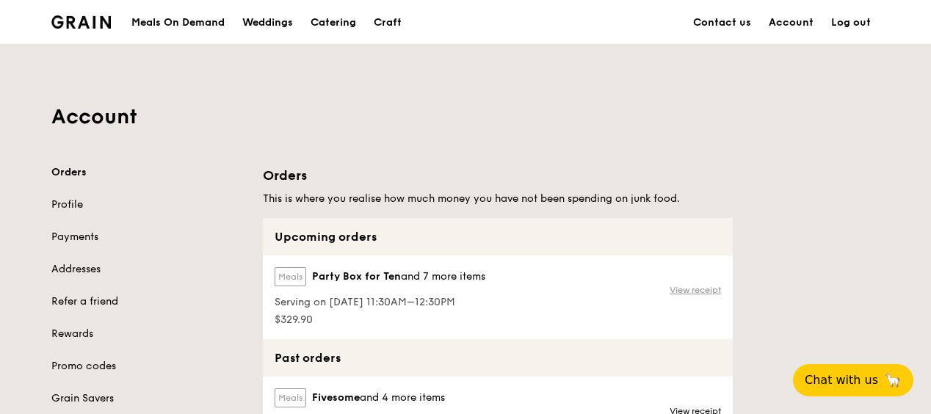
click at [685, 285] on link "View receipt" at bounding box center [694, 290] width 51 height 12
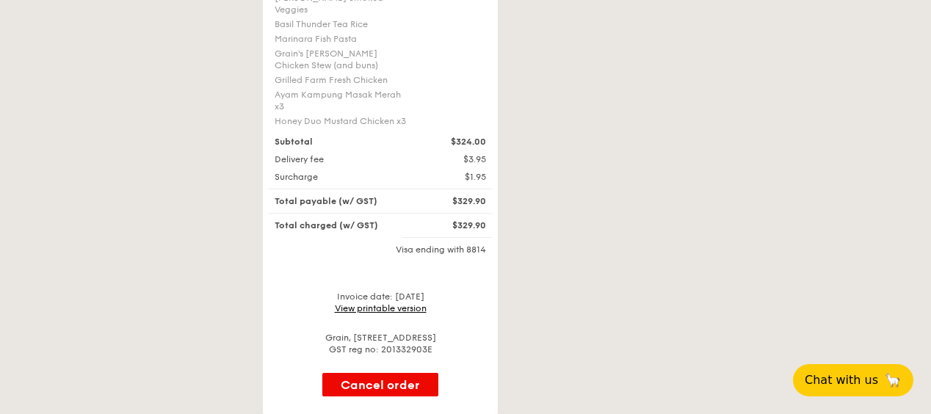
scroll to position [441, 0]
